Goal: Task Accomplishment & Management: Complete application form

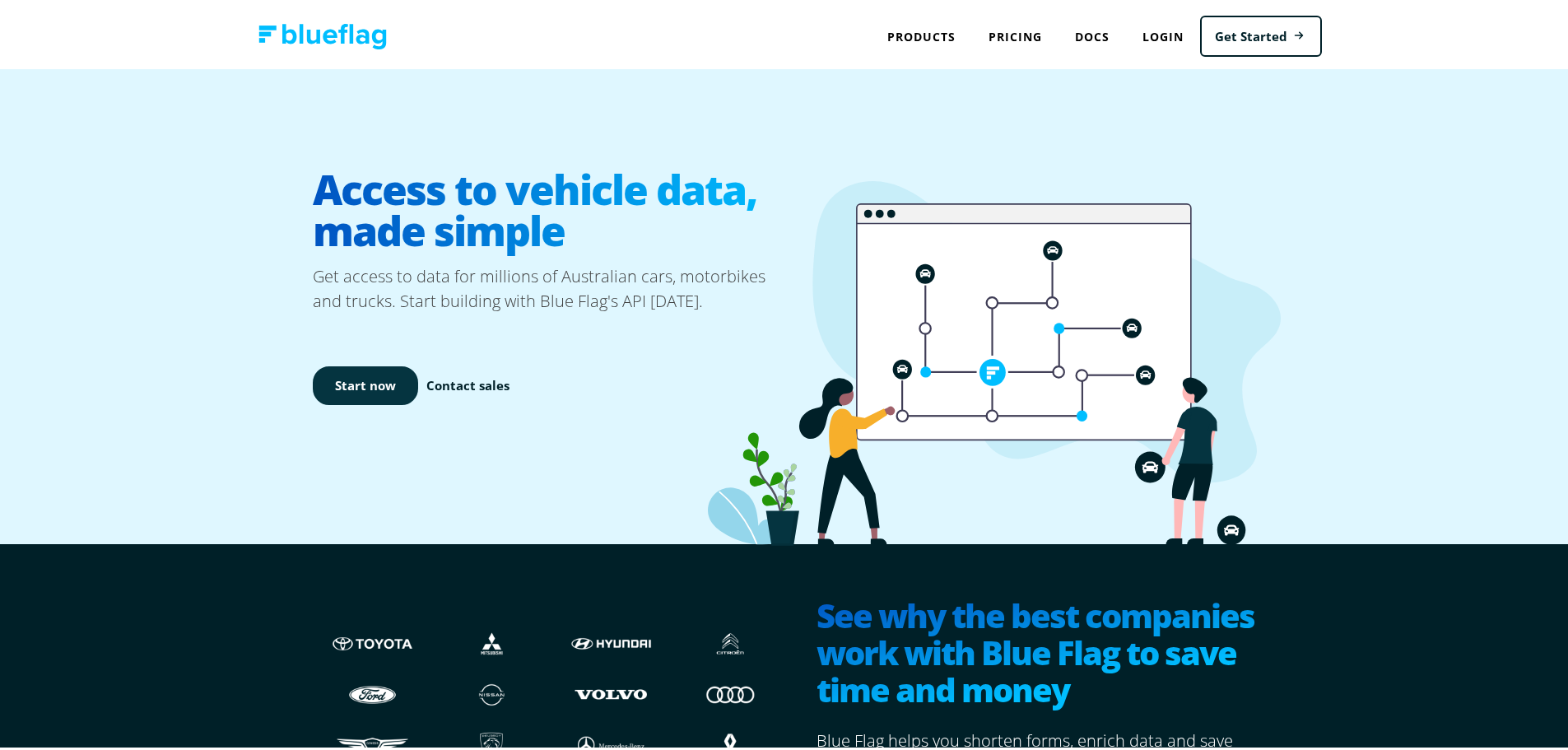
click at [344, 381] on link "Start now" at bounding box center [366, 382] width 105 height 39
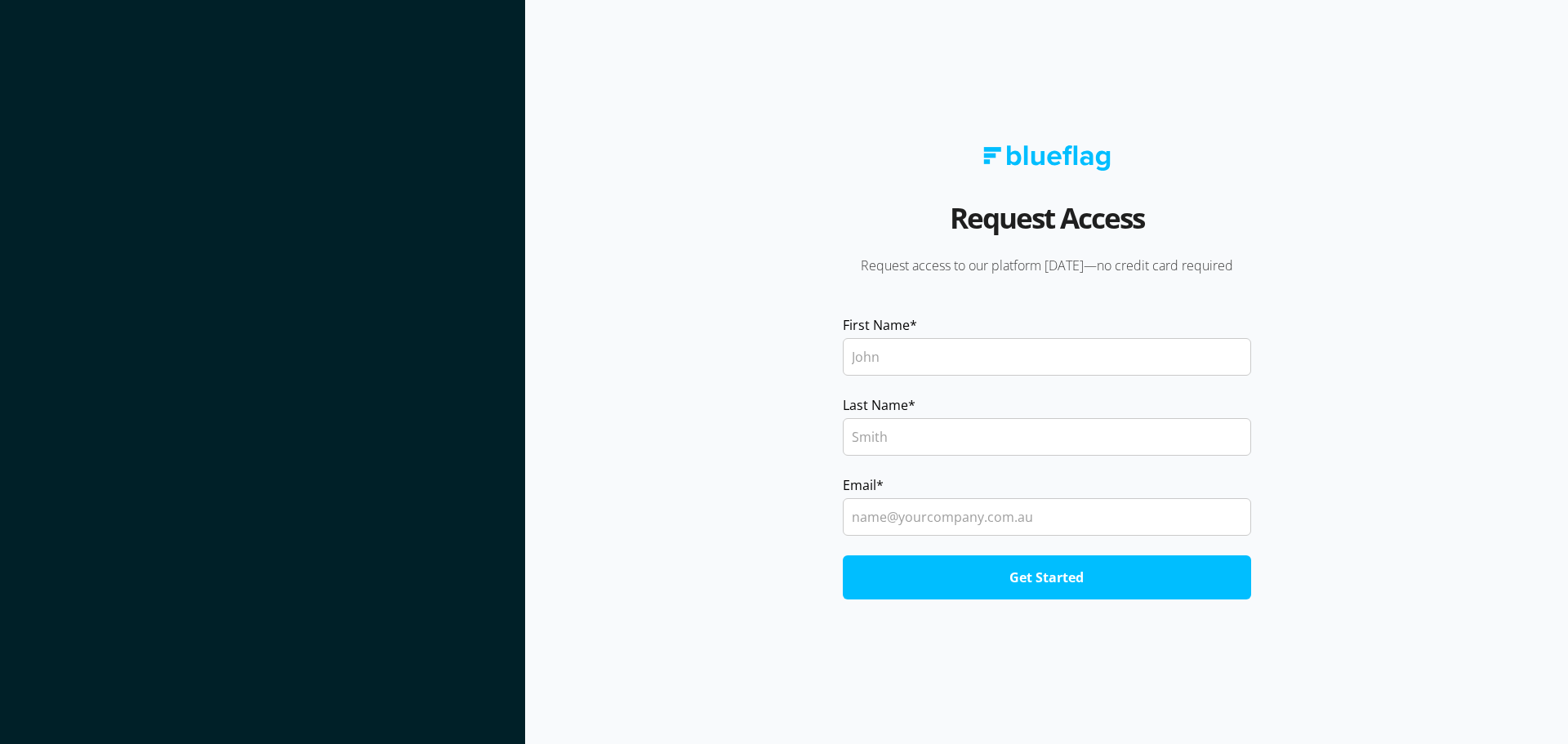
click at [982, 357] on input "First Name *" at bounding box center [1047, 357] width 408 height 38
type input "josh"
type input "Robertson"
type input "quotes@mfinish.com.au"
click at [983, 580] on input "Get Started" at bounding box center [1047, 578] width 408 height 45
